Goal: Browse casually

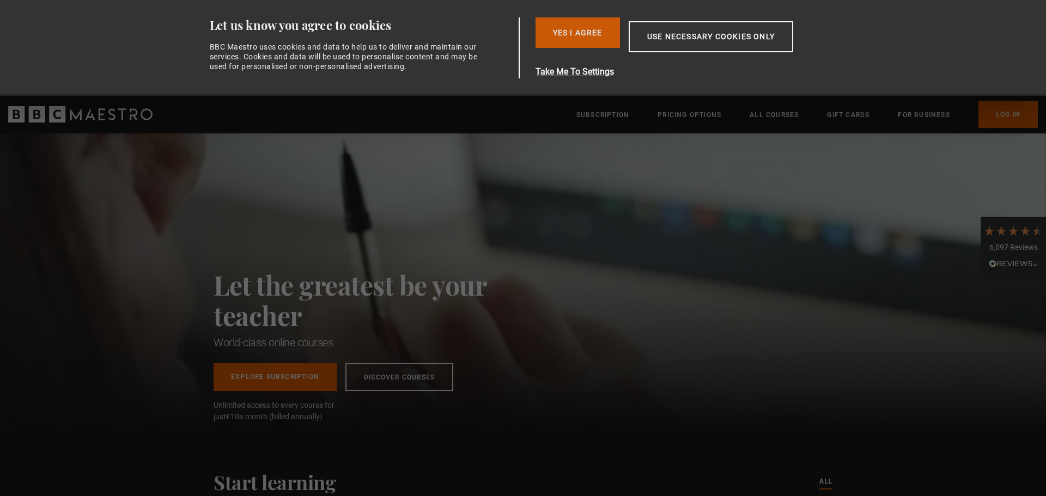
click at [583, 31] on button "Yes I Agree" at bounding box center [577, 32] width 84 height 30
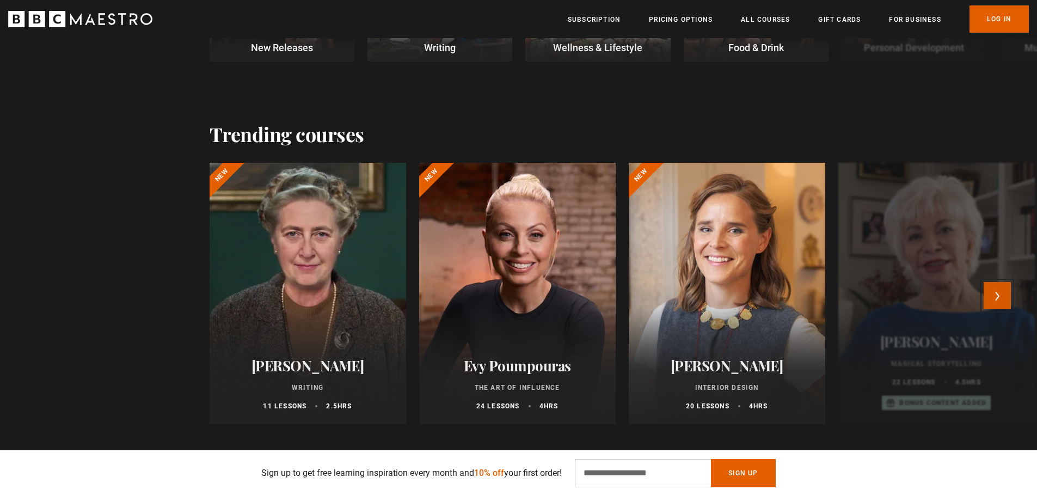
scroll to position [0, 143]
click at [1002, 296] on button "Next" at bounding box center [997, 295] width 27 height 27
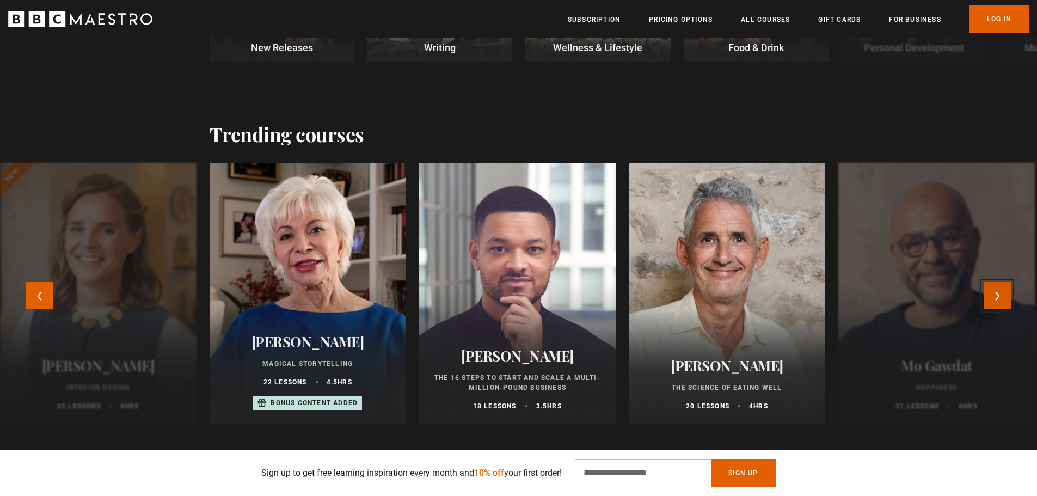
click at [1002, 296] on button "Next" at bounding box center [997, 295] width 27 height 27
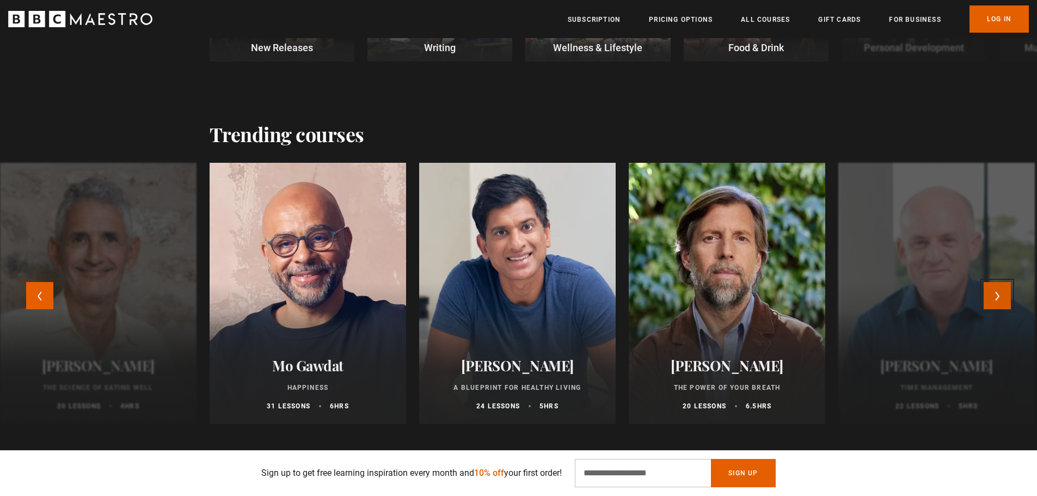
click at [1002, 296] on button "Next" at bounding box center [997, 295] width 27 height 27
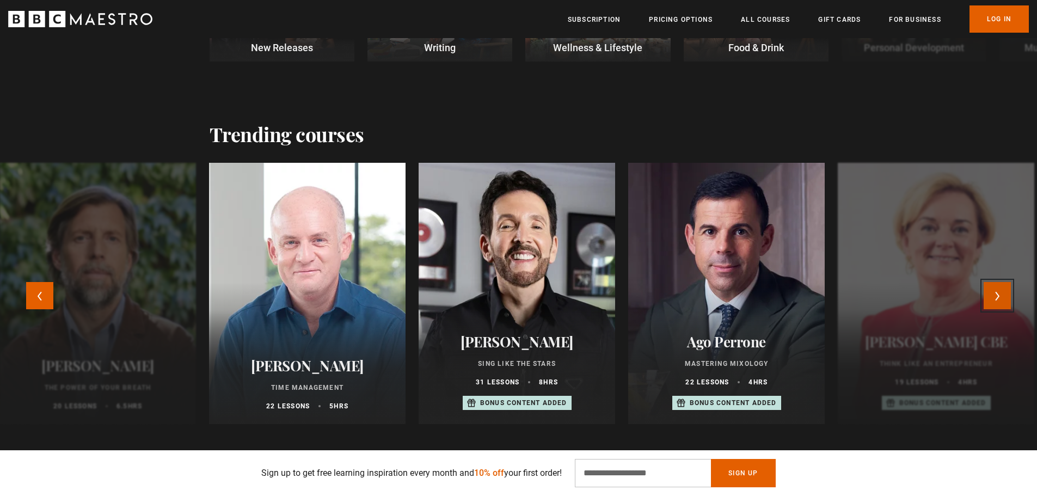
click at [1002, 296] on button "Next" at bounding box center [997, 295] width 27 height 27
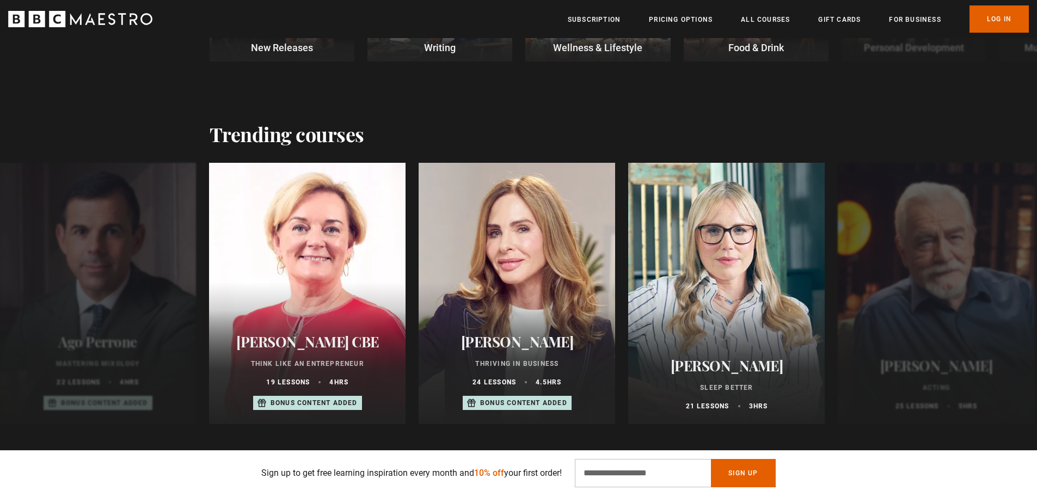
scroll to position [0, 285]
click at [1000, 294] on button "Next" at bounding box center [997, 295] width 27 height 27
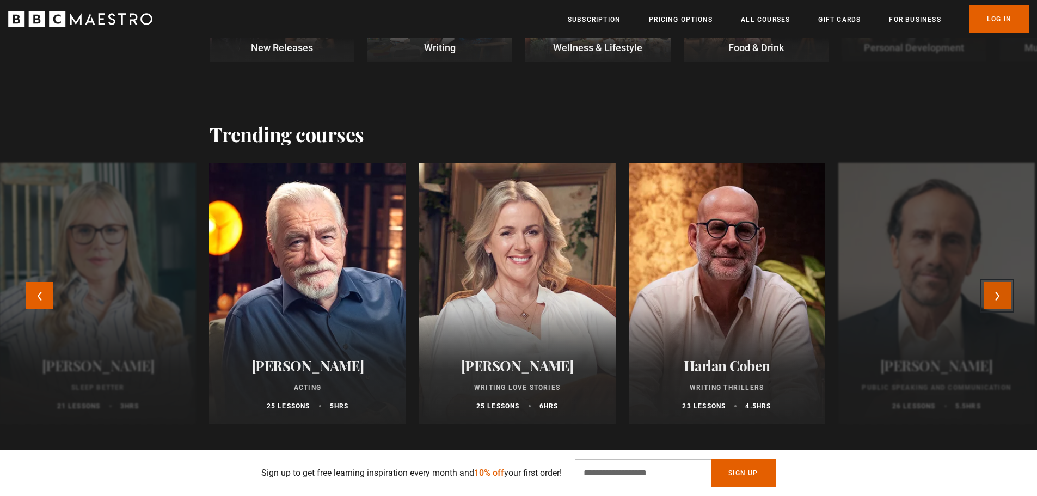
click at [1000, 294] on button "Next" at bounding box center [997, 295] width 27 height 27
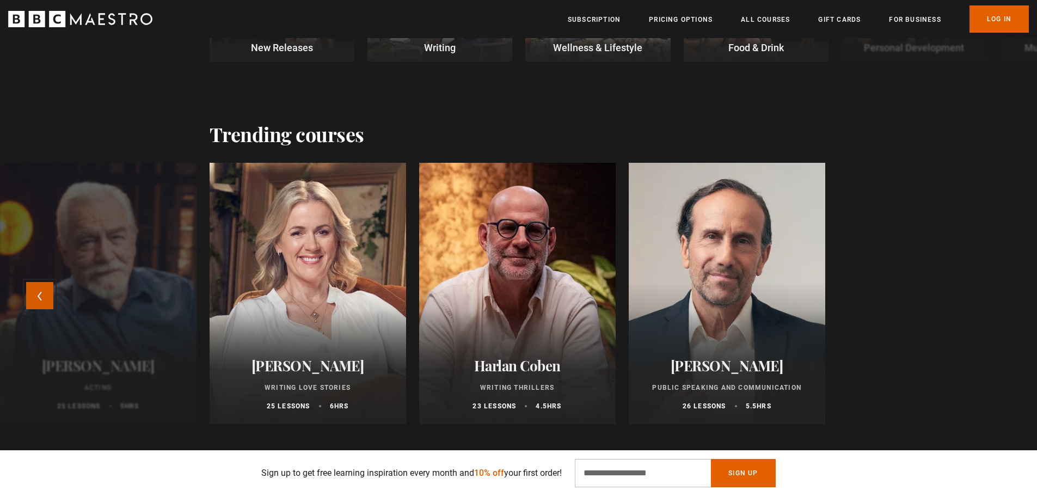
click at [30, 290] on button "Previous" at bounding box center [39, 295] width 27 height 27
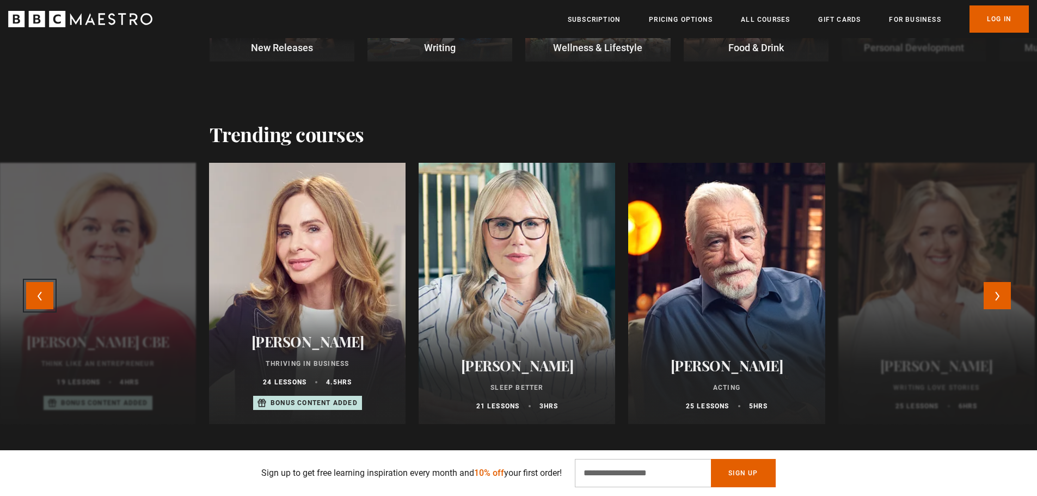
scroll to position [0, 428]
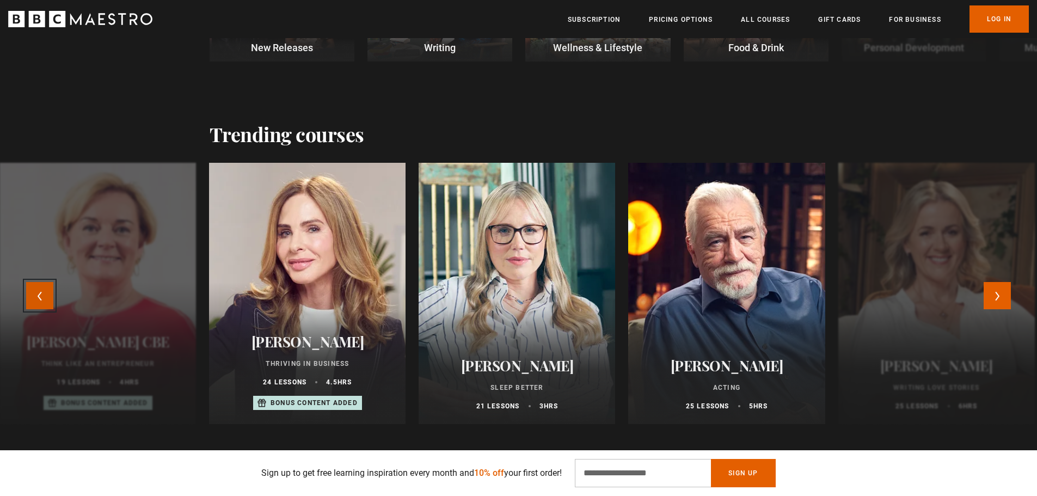
click at [31, 294] on button "Previous" at bounding box center [39, 295] width 27 height 27
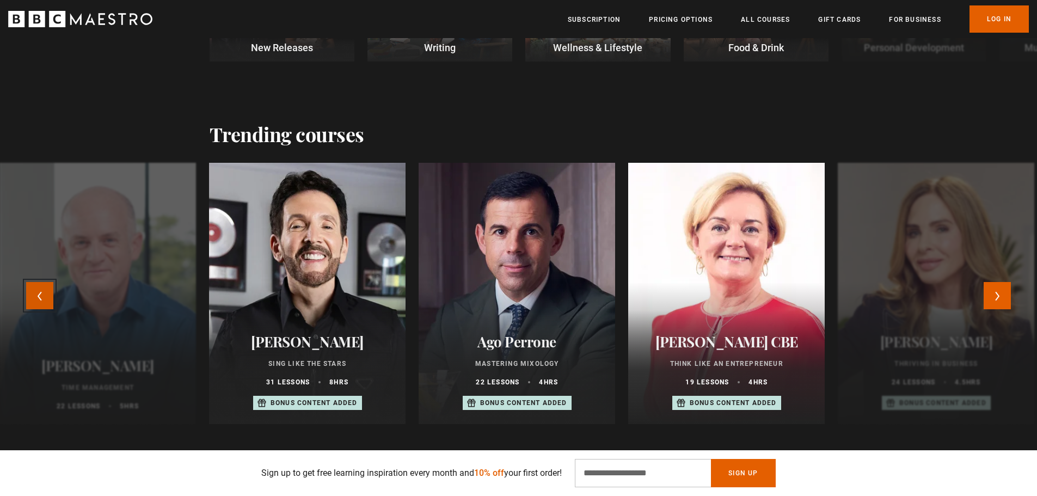
scroll to position [0, 571]
click at [31, 294] on button "Previous" at bounding box center [39, 295] width 27 height 27
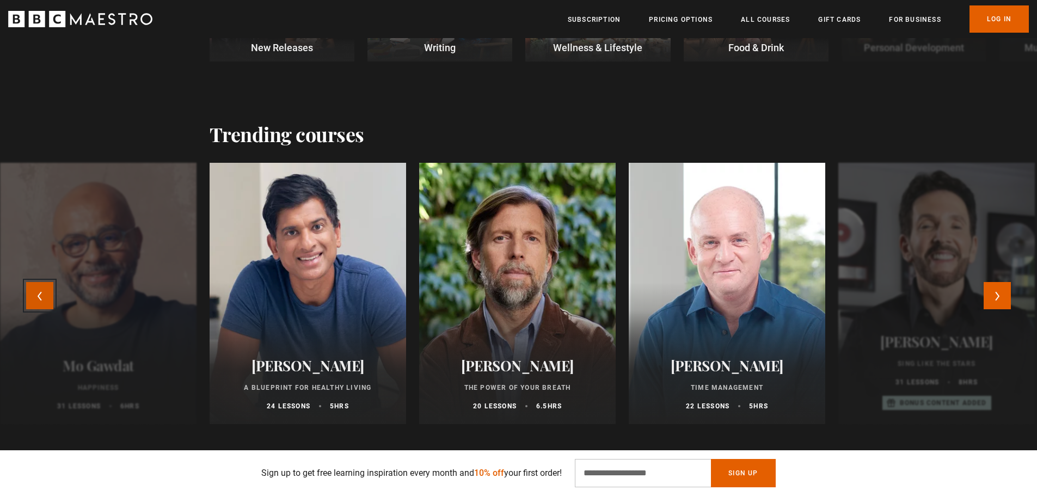
click at [31, 294] on button "Previous" at bounding box center [39, 295] width 27 height 27
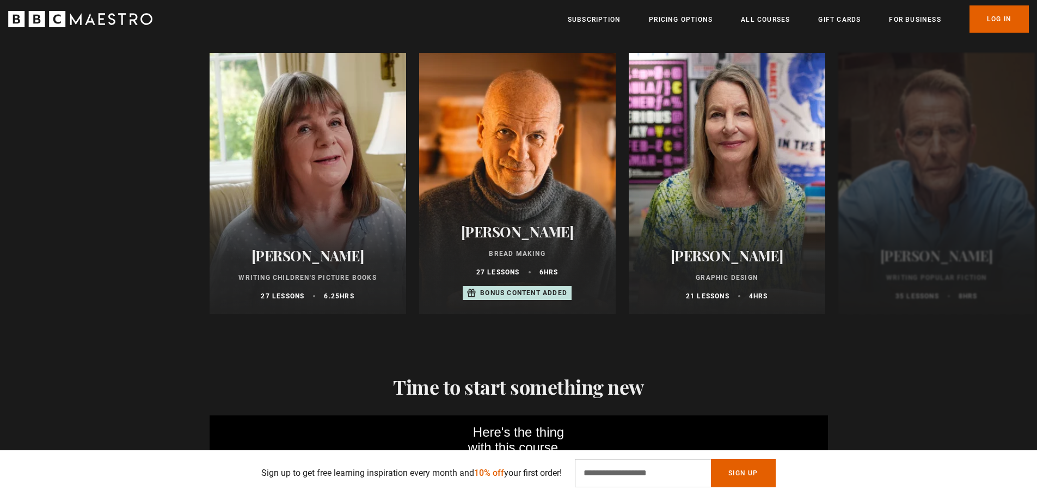
scroll to position [1144, 0]
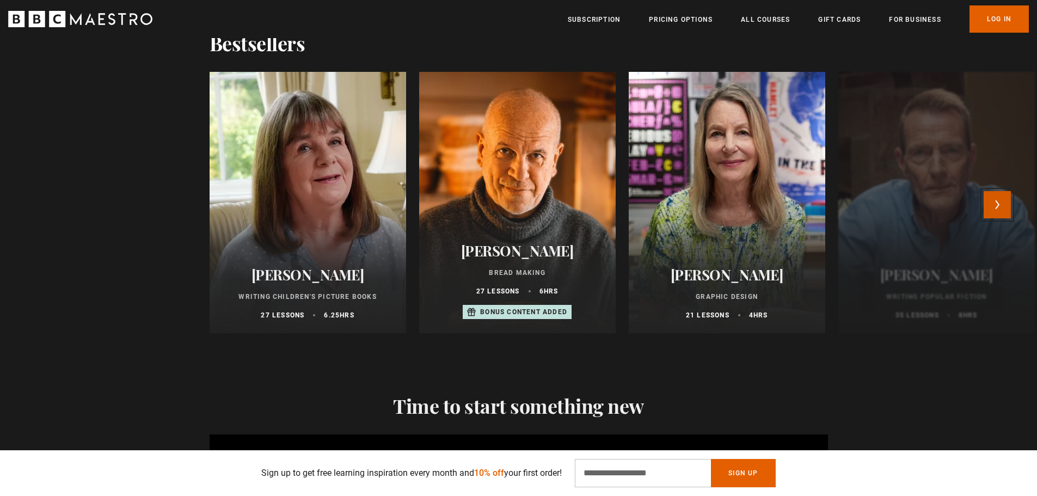
click at [1001, 205] on button "Next" at bounding box center [997, 204] width 27 height 27
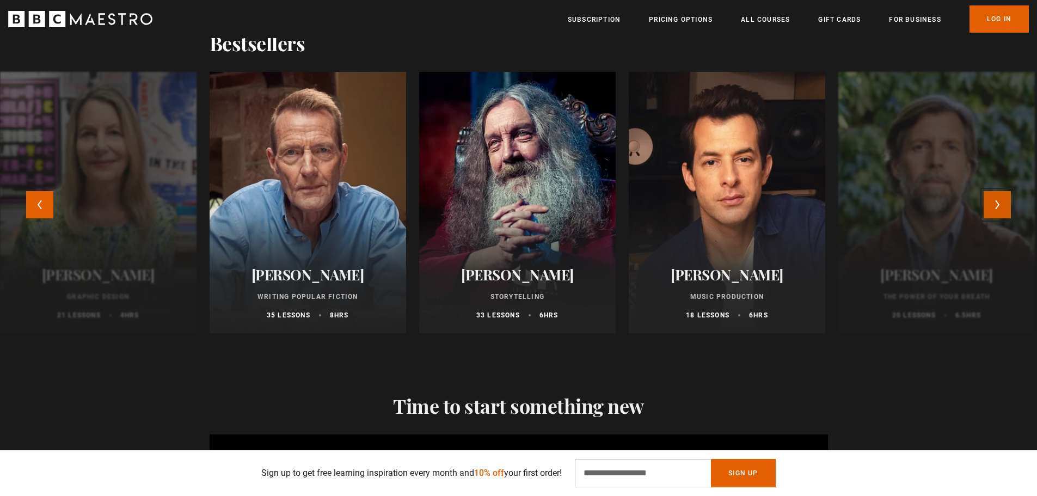
click at [1001, 205] on button "Next" at bounding box center [997, 204] width 27 height 27
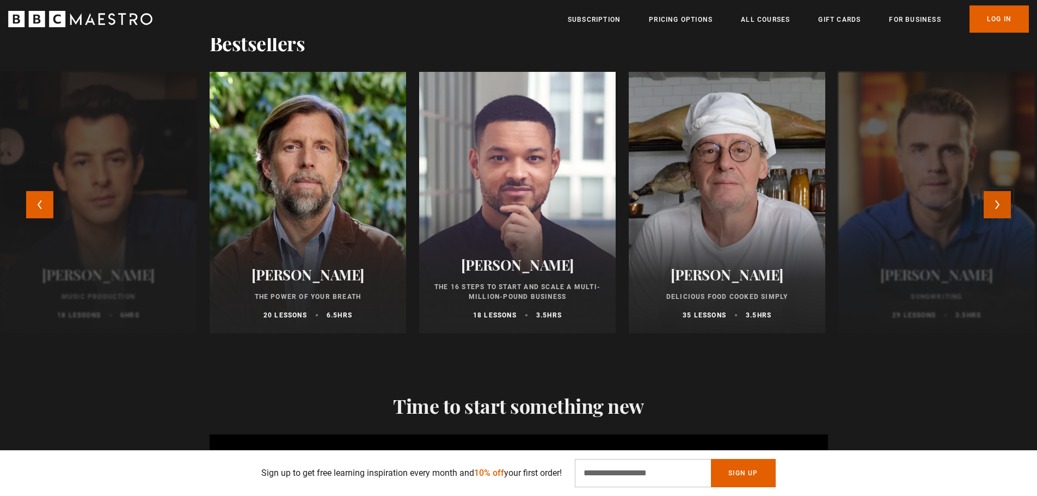
click at [1001, 205] on button "Next" at bounding box center [997, 204] width 27 height 27
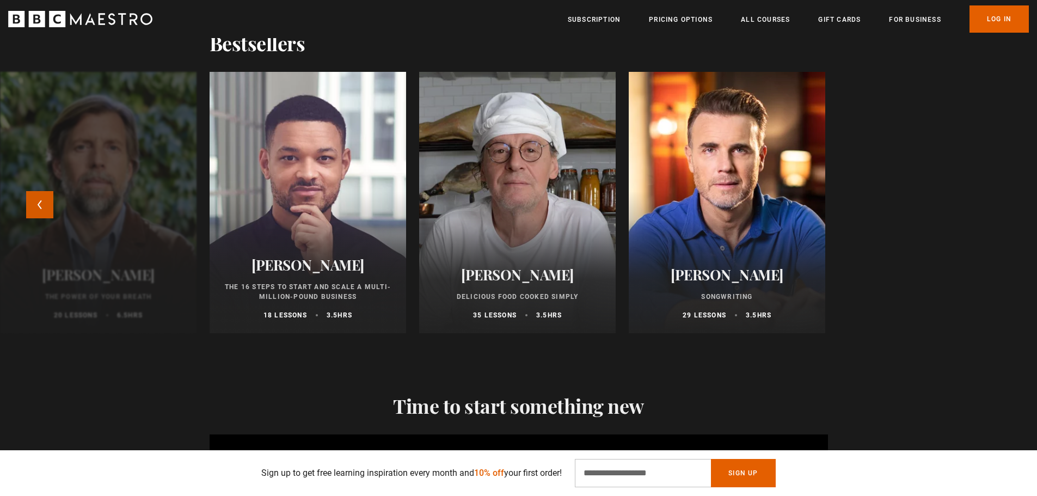
scroll to position [0, 856]
click at [38, 206] on button "Previous" at bounding box center [39, 204] width 27 height 27
